Goal: Register for event/course

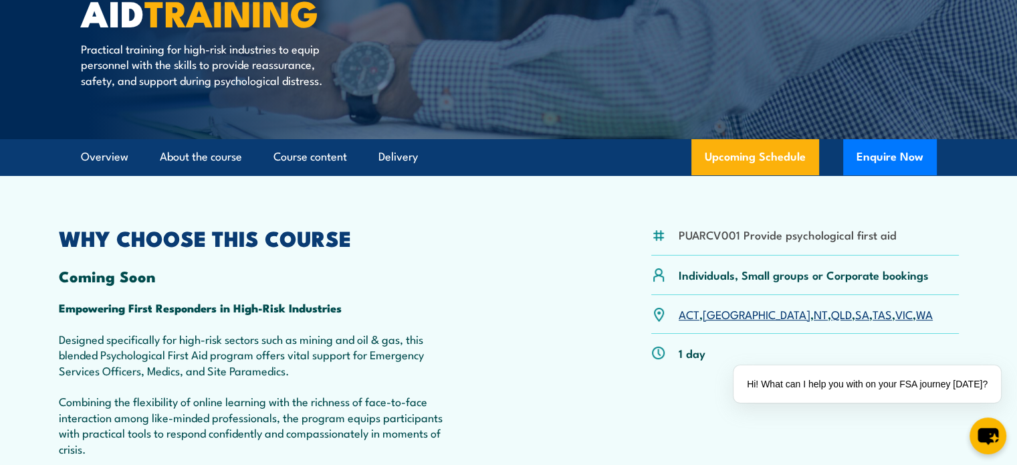
scroll to position [267, 0]
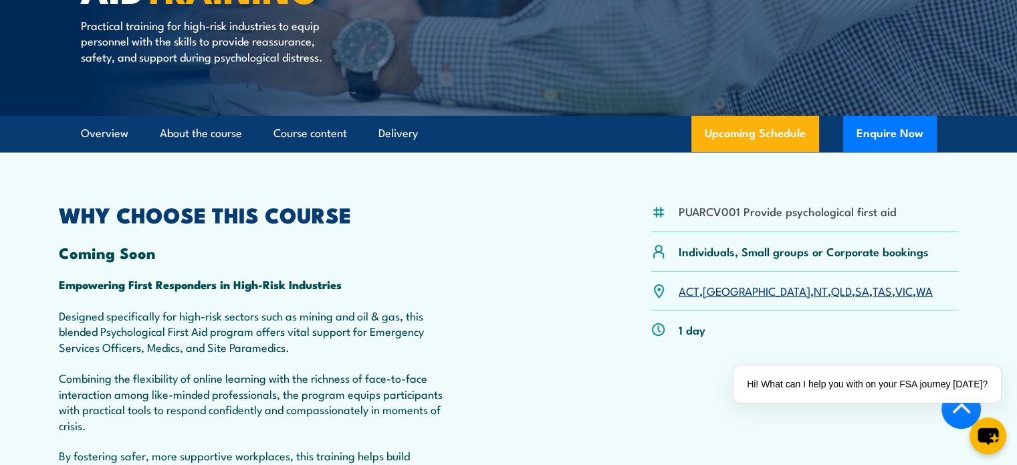
click at [916, 298] on link "WA" at bounding box center [924, 290] width 17 height 16
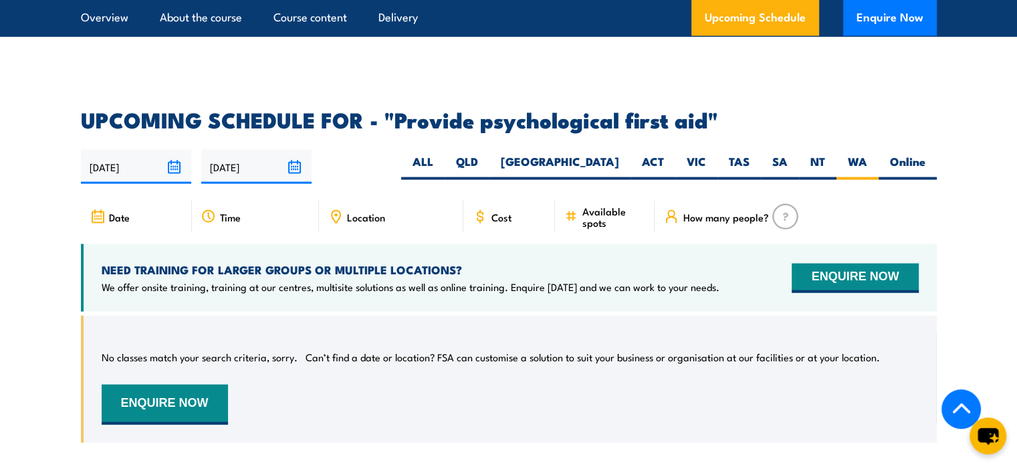
scroll to position [2685, 0]
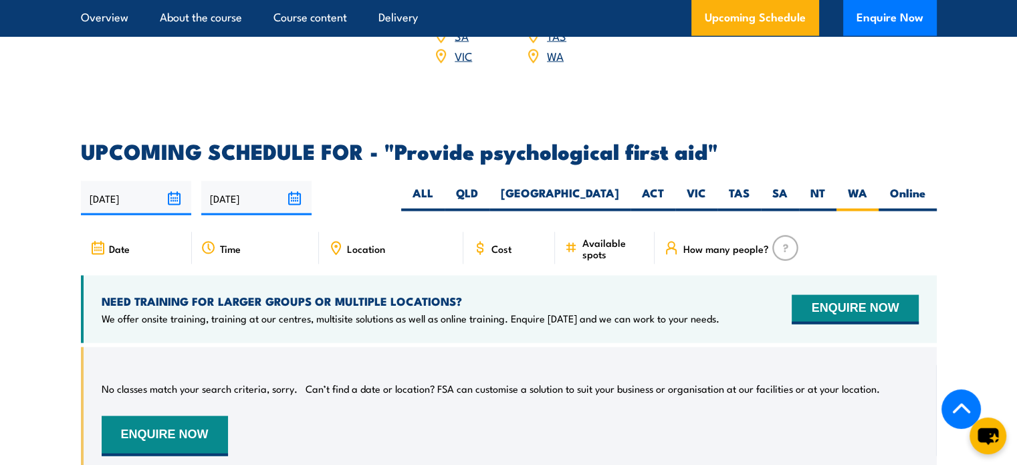
click at [517, 241] on div "Cost" at bounding box center [509, 248] width 92 height 32
click at [509, 243] on span "Cost" at bounding box center [501, 248] width 20 height 11
click at [97, 243] on icon at bounding box center [97, 248] width 15 height 15
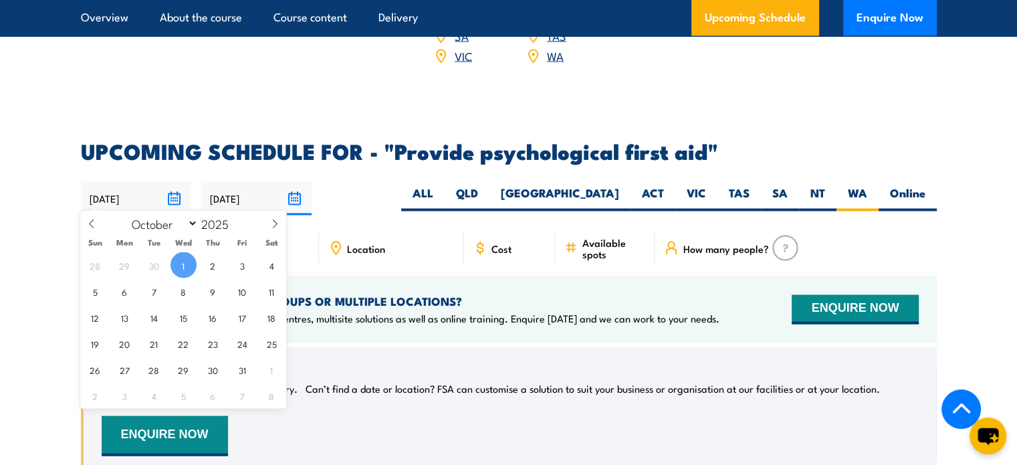
click at [168, 187] on input "[DATE]" at bounding box center [136, 198] width 110 height 34
click at [249, 264] on span "3" at bounding box center [242, 265] width 26 height 26
type input "03/10/2025"
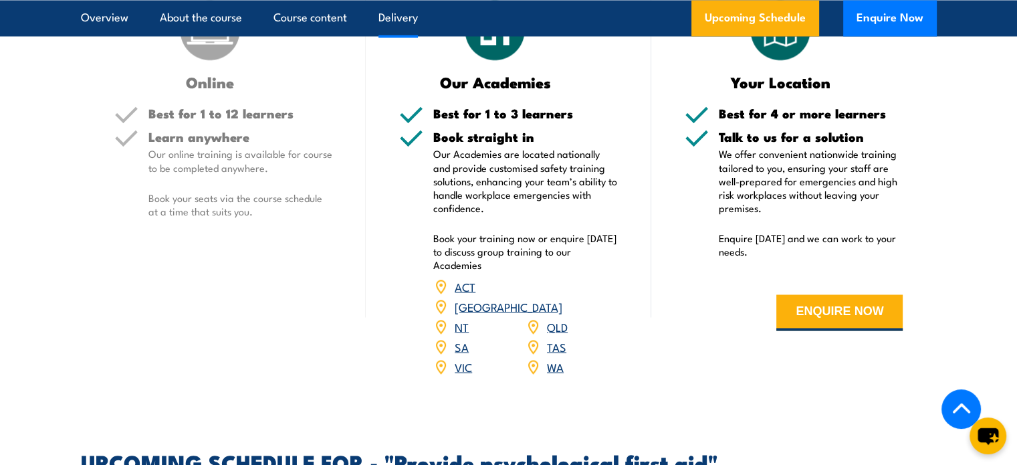
scroll to position [2351, 0]
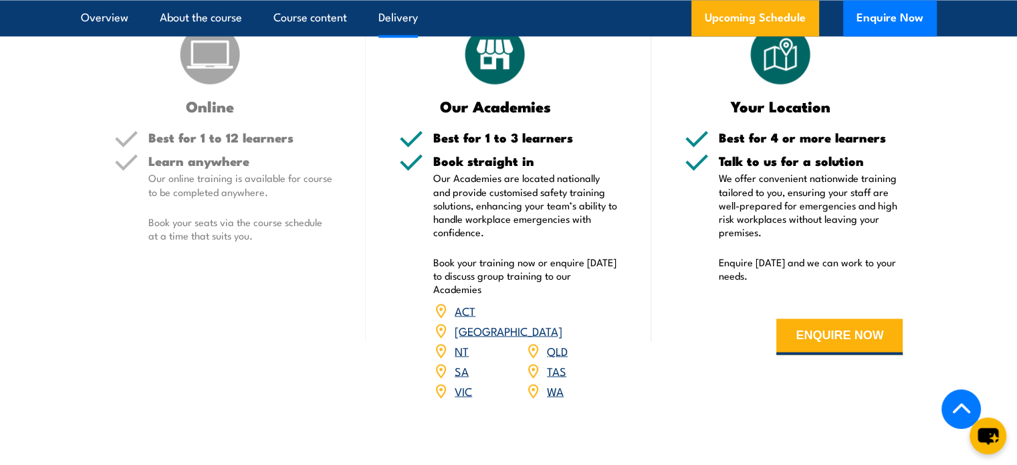
click at [556, 382] on link "WA" at bounding box center [555, 390] width 17 height 16
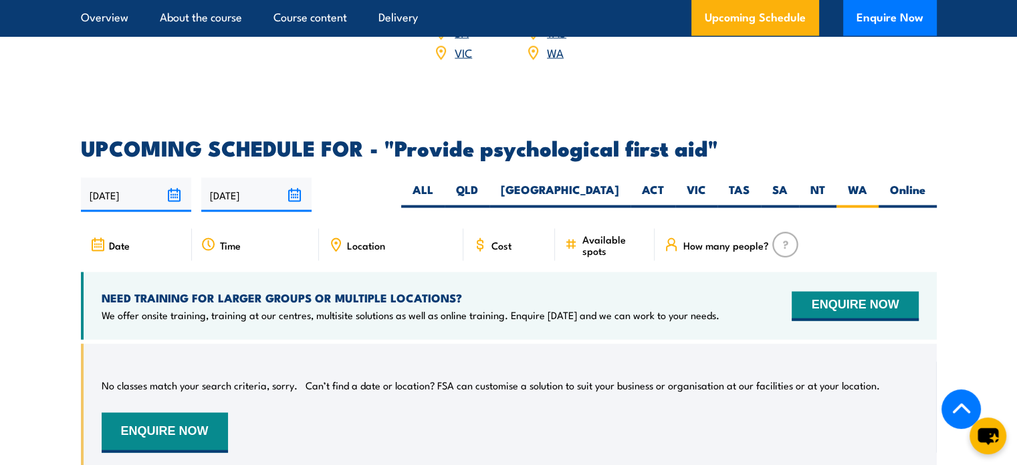
scroll to position [2685, 0]
